Goal: Register for event/course

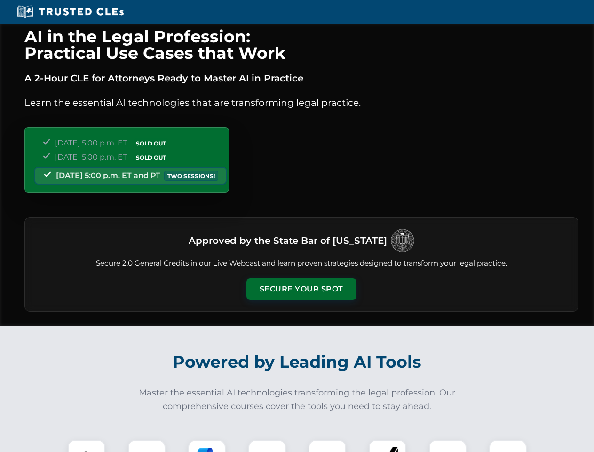
click at [301, 289] on button "Secure Your Spot" at bounding box center [302, 289] width 110 height 22
click at [87, 446] on img at bounding box center [86, 458] width 27 height 27
